Goal: Task Accomplishment & Management: Manage account settings

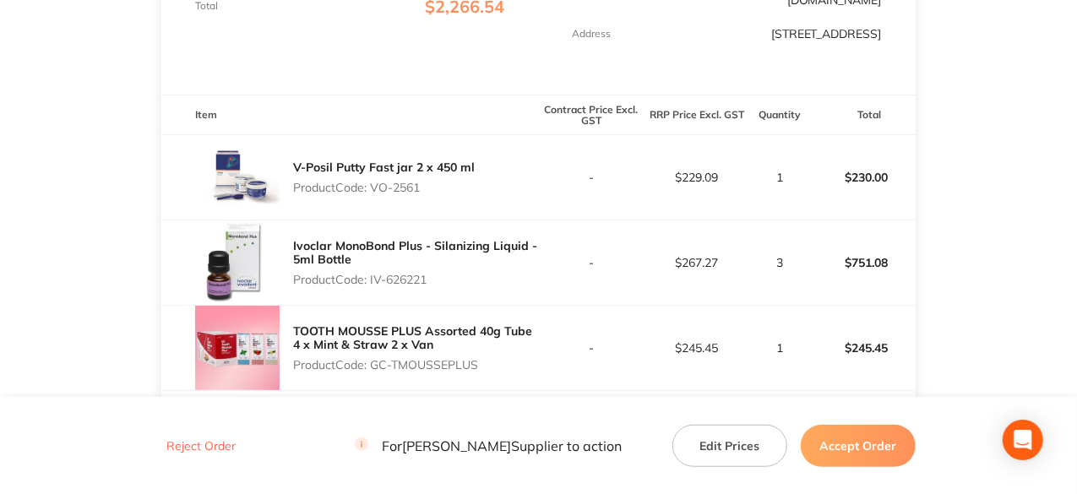
scroll to position [507, 0]
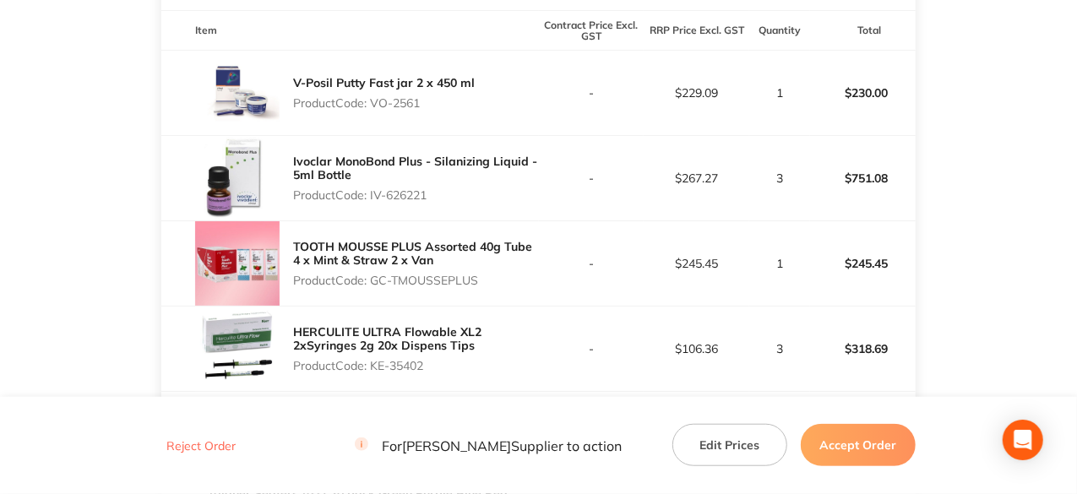
drag, startPoint x: 423, startPoint y: 94, endPoint x: 387, endPoint y: 90, distance: 36.6
click at [376, 96] on p "Product Code: VO-2561" at bounding box center [384, 103] width 182 height 14
copy p "VO-2561"
drag, startPoint x: 431, startPoint y: 180, endPoint x: 373, endPoint y: 182, distance: 57.5
click at [373, 188] on p "Product Code: IV-626221" at bounding box center [415, 195] width 245 height 14
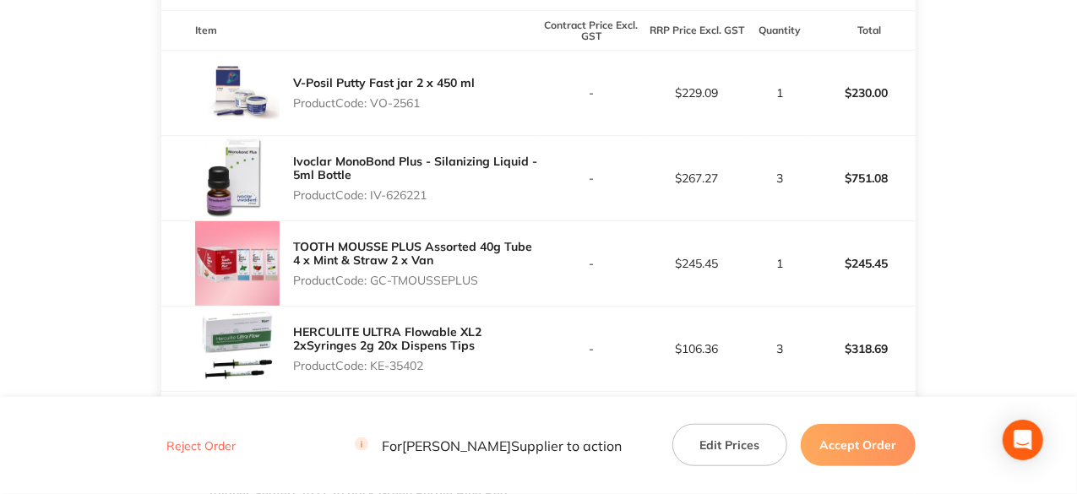
drag, startPoint x: 487, startPoint y: 184, endPoint x: 389, endPoint y: 179, distance: 98.1
copy p "IV-626221"
drag, startPoint x: 482, startPoint y: 270, endPoint x: 375, endPoint y: 272, distance: 107.3
click at [375, 274] on p "Product Code: GC-TMOUSSEPLUS" at bounding box center [415, 281] width 245 height 14
copy p "GC-TMOUSSEPLUS"
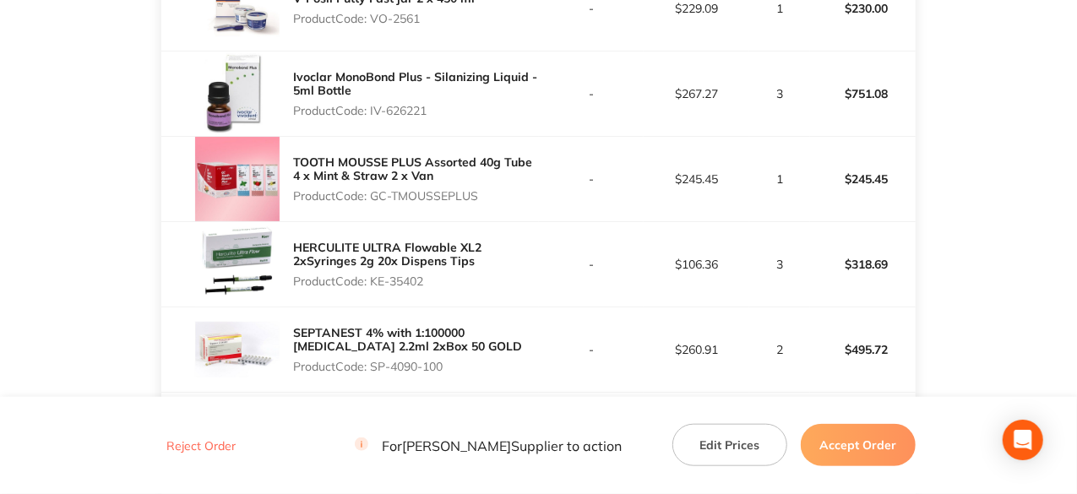
scroll to position [760, 0]
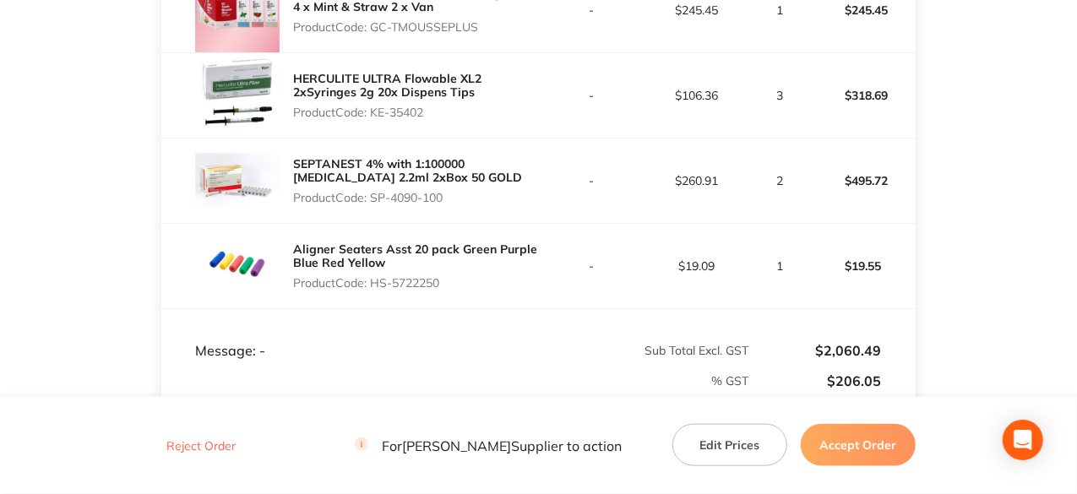
drag, startPoint x: 428, startPoint y: 99, endPoint x: 376, endPoint y: 101, distance: 51.6
click at [376, 106] on p "Product Code: KE-35402" at bounding box center [415, 113] width 245 height 14
copy p "KE-35402"
drag, startPoint x: 446, startPoint y: 185, endPoint x: 372, endPoint y: 186, distance: 74.4
click at [372, 191] on p "Product Code: SP-4090-100" at bounding box center [415, 198] width 245 height 14
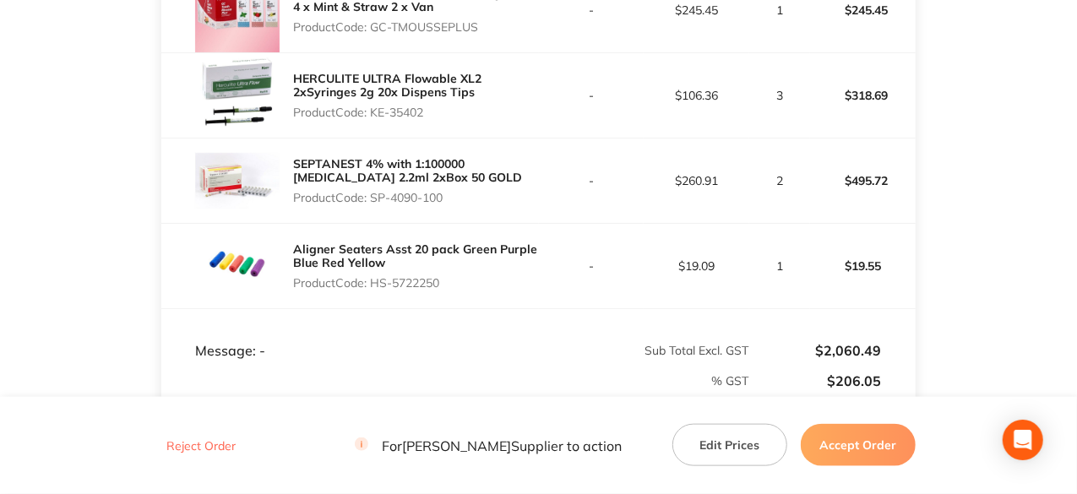
copy p "SP-4090-100"
drag, startPoint x: 444, startPoint y: 267, endPoint x: 377, endPoint y: 271, distance: 67.7
click at [377, 276] on p "Product Code: HS-5722250" at bounding box center [415, 283] width 245 height 14
copy p "HS-5722250"
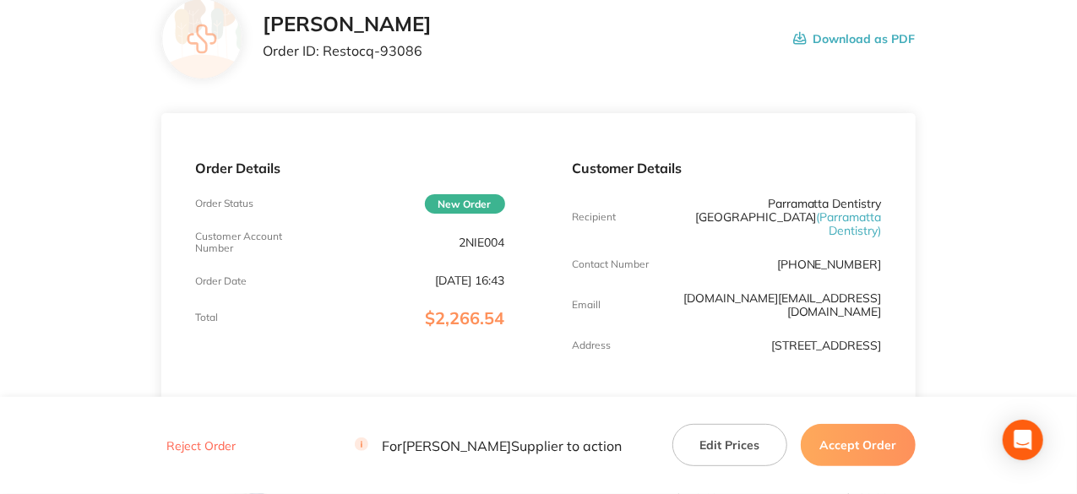
scroll to position [84, 0]
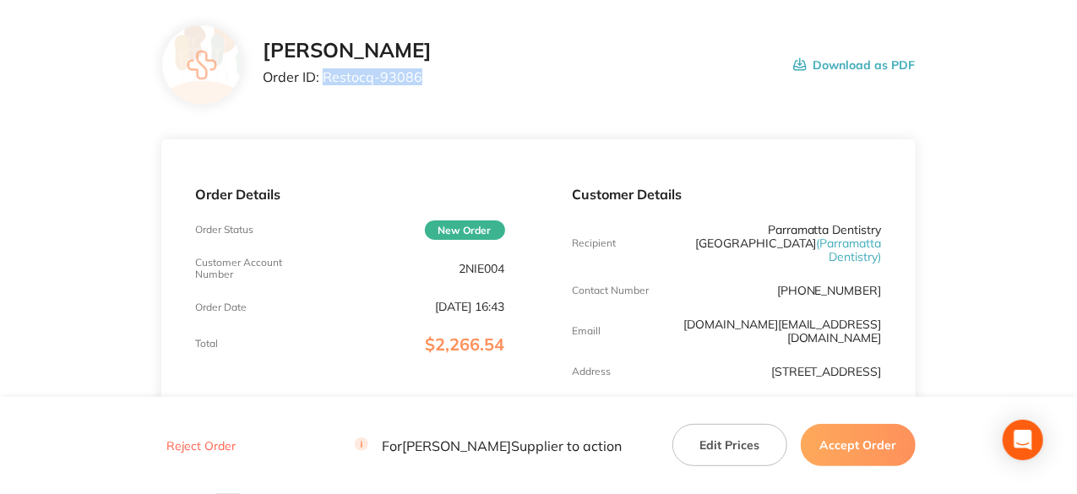
drag, startPoint x: 417, startPoint y: 76, endPoint x: 323, endPoint y: 78, distance: 94.7
click at [323, 78] on p "Order ID: Restocq- 93086" at bounding box center [347, 76] width 169 height 15
copy p "Restocq- 93086"
click at [869, 439] on button "Accept Order" at bounding box center [858, 445] width 115 height 42
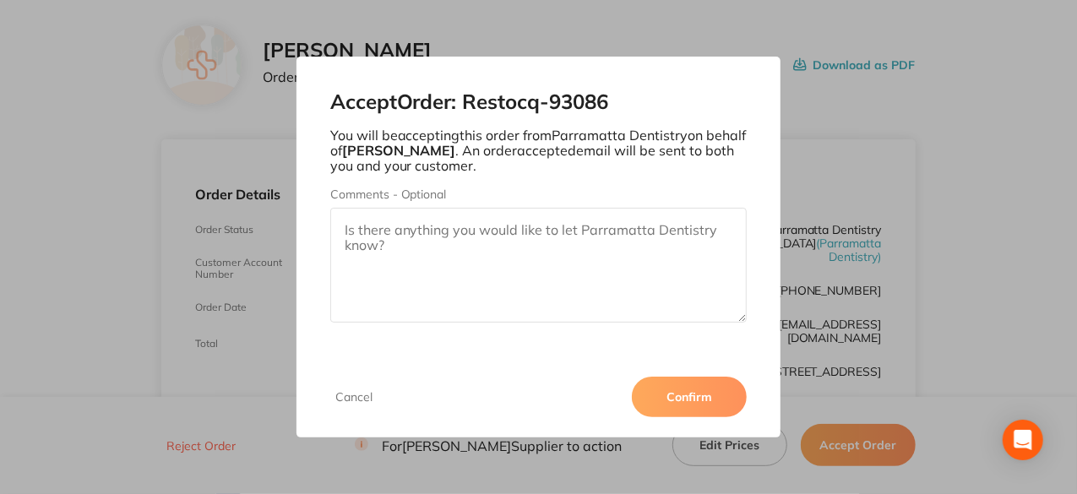
click at [705, 391] on button "Confirm" at bounding box center [689, 397] width 115 height 41
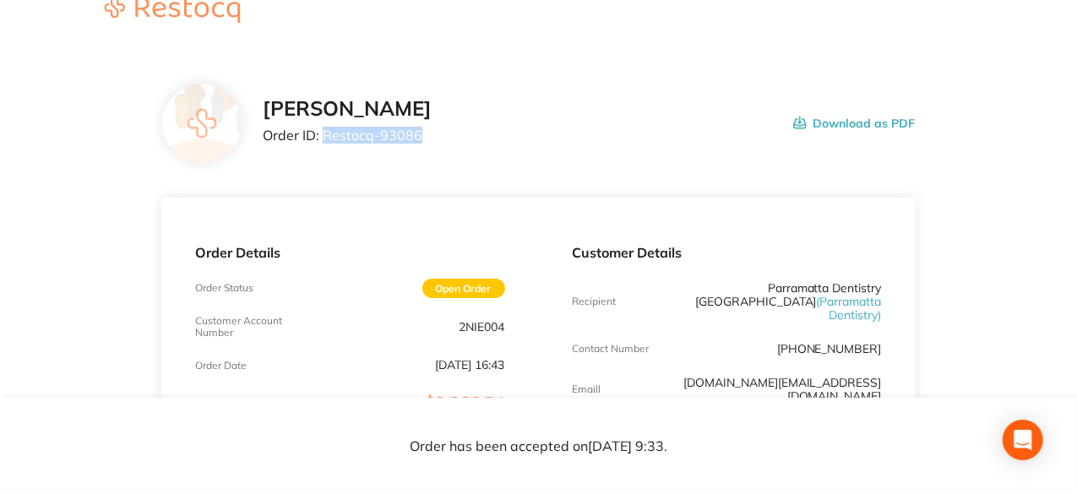
scroll to position [0, 0]
